Goal: Transaction & Acquisition: Purchase product/service

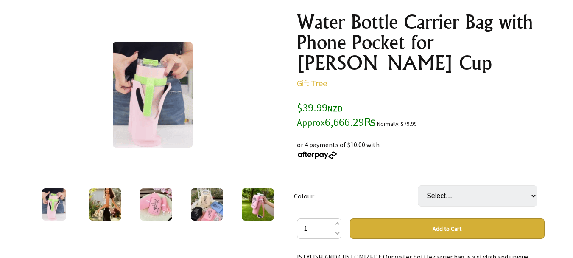
scroll to position [127, 0]
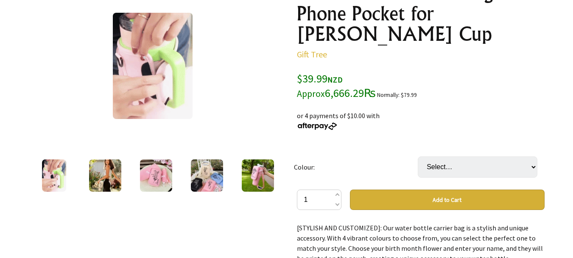
click at [111, 172] on img at bounding box center [105, 175] width 32 height 32
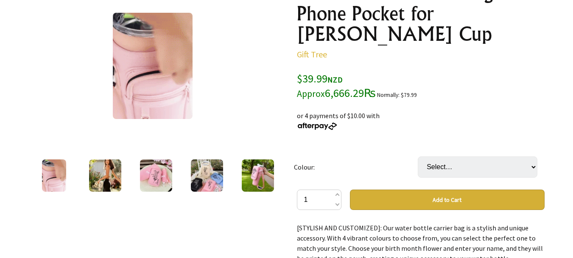
click at [111, 172] on img at bounding box center [105, 175] width 32 height 32
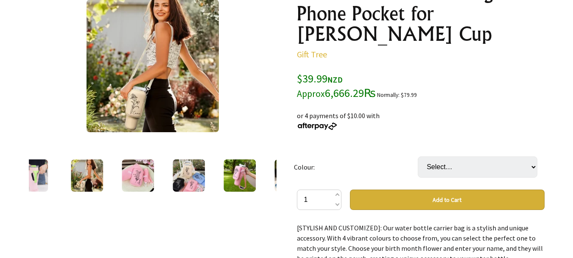
click at [131, 171] on img at bounding box center [138, 175] width 32 height 32
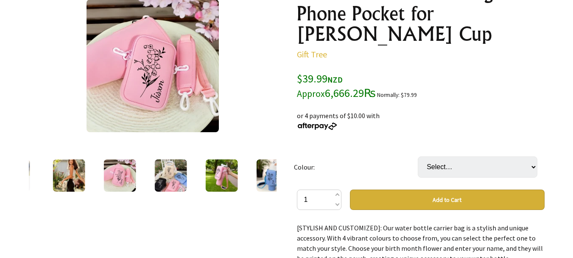
click at [152, 171] on div at bounding box center [170, 175] width 51 height 36
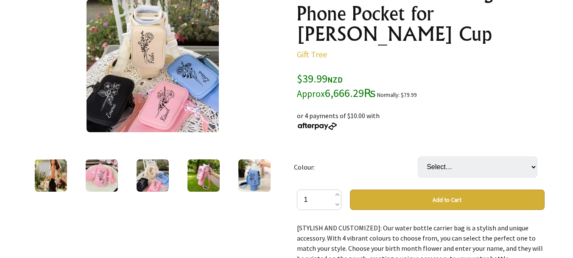
click at [178, 175] on div at bounding box center [203, 175] width 51 height 36
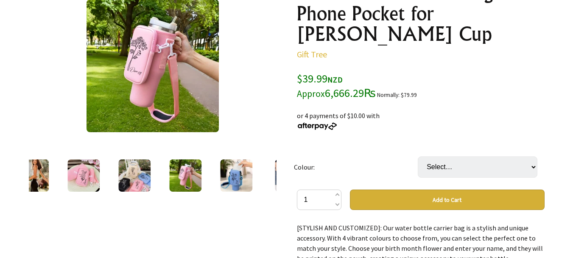
click at [218, 179] on div at bounding box center [236, 175] width 51 height 36
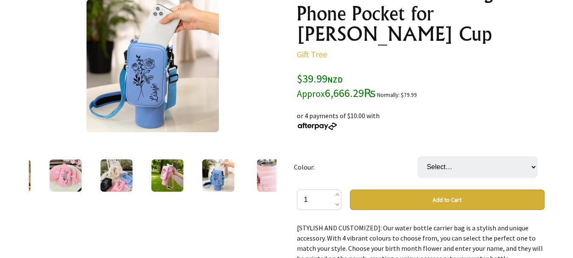
click at [218, 179] on img at bounding box center [218, 175] width 32 height 32
click at [230, 179] on img at bounding box center [218, 175] width 32 height 32
click at [255, 176] on div at bounding box center [269, 175] width 51 height 36
